Goal: Task Accomplishment & Management: Use online tool/utility

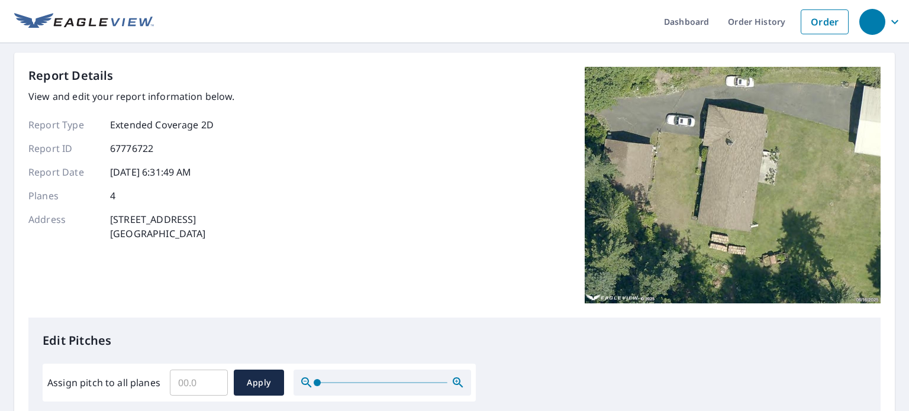
click at [190, 376] on input "Assign pitch to all planes" at bounding box center [199, 382] width 58 height 33
type input "5"
click at [258, 388] on span "Apply" at bounding box center [258, 383] width 31 height 15
type input "5"
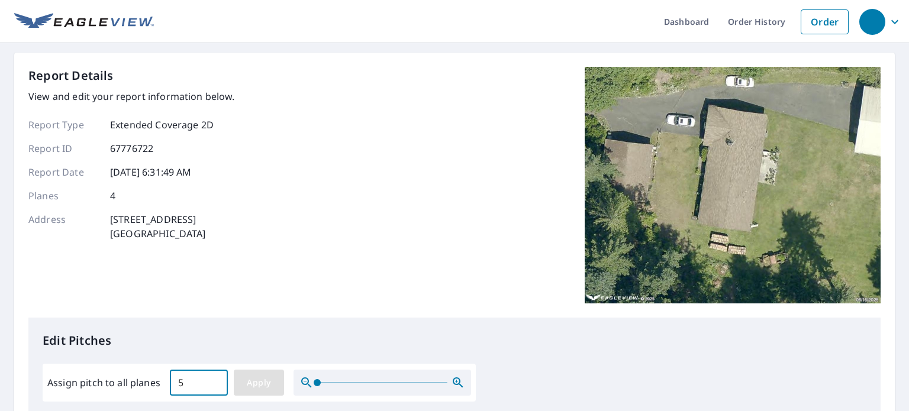
type input "5"
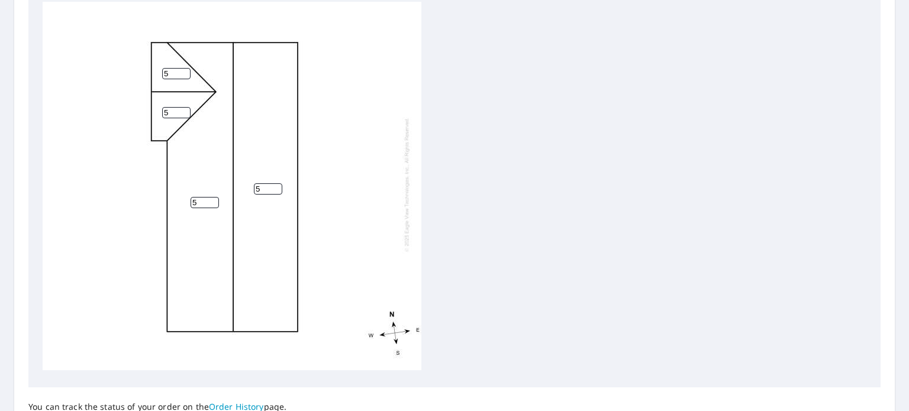
scroll to position [525, 0]
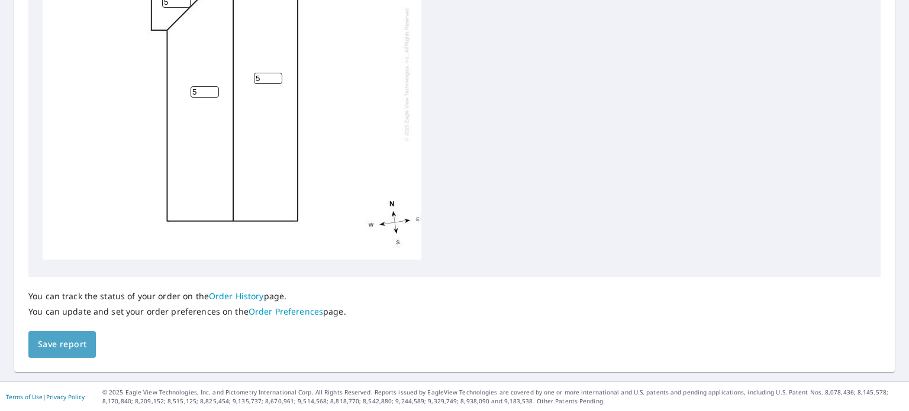
click at [63, 345] on span "Save report" at bounding box center [62, 344] width 49 height 15
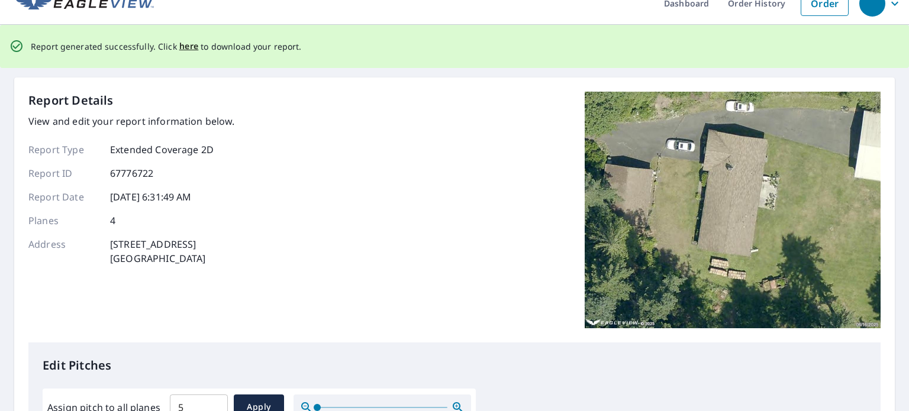
scroll to position [0, 0]
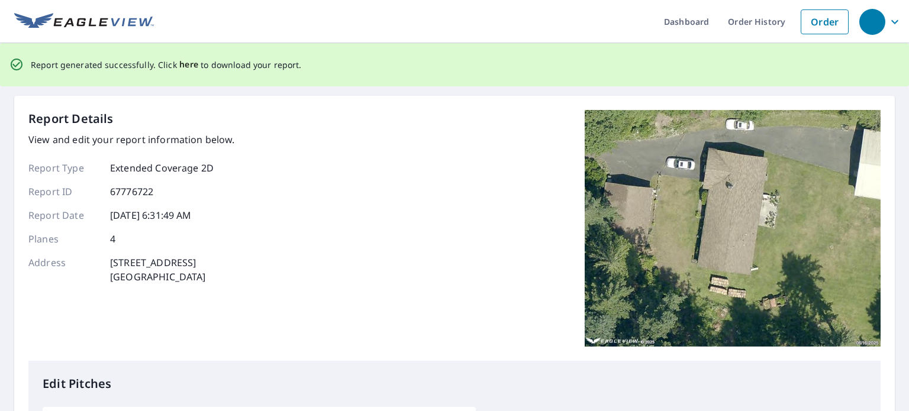
click at [189, 65] on span "here" at bounding box center [189, 64] width 20 height 15
